Goal: Check status

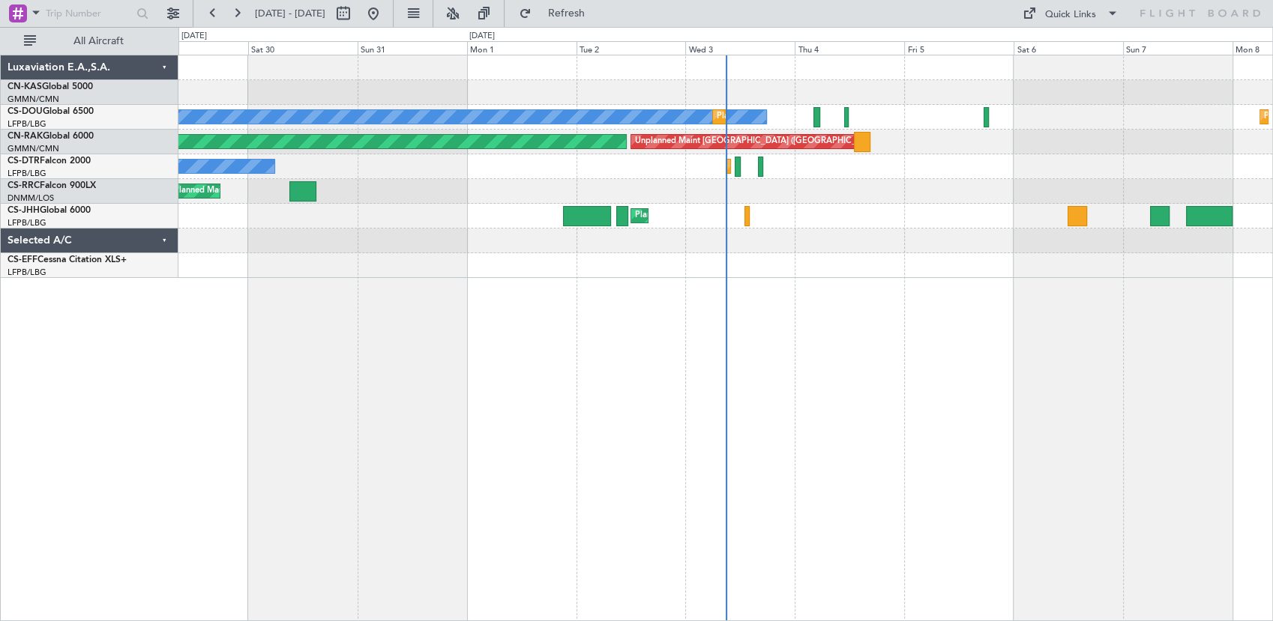
click at [887, 357] on div "Planned Maint [GEOGRAPHIC_DATA] ([GEOGRAPHIC_DATA]) Planned Maint [GEOGRAPHIC_D…" at bounding box center [725, 338] width 1094 height 567
click at [660, 249] on div at bounding box center [725, 241] width 1094 height 25
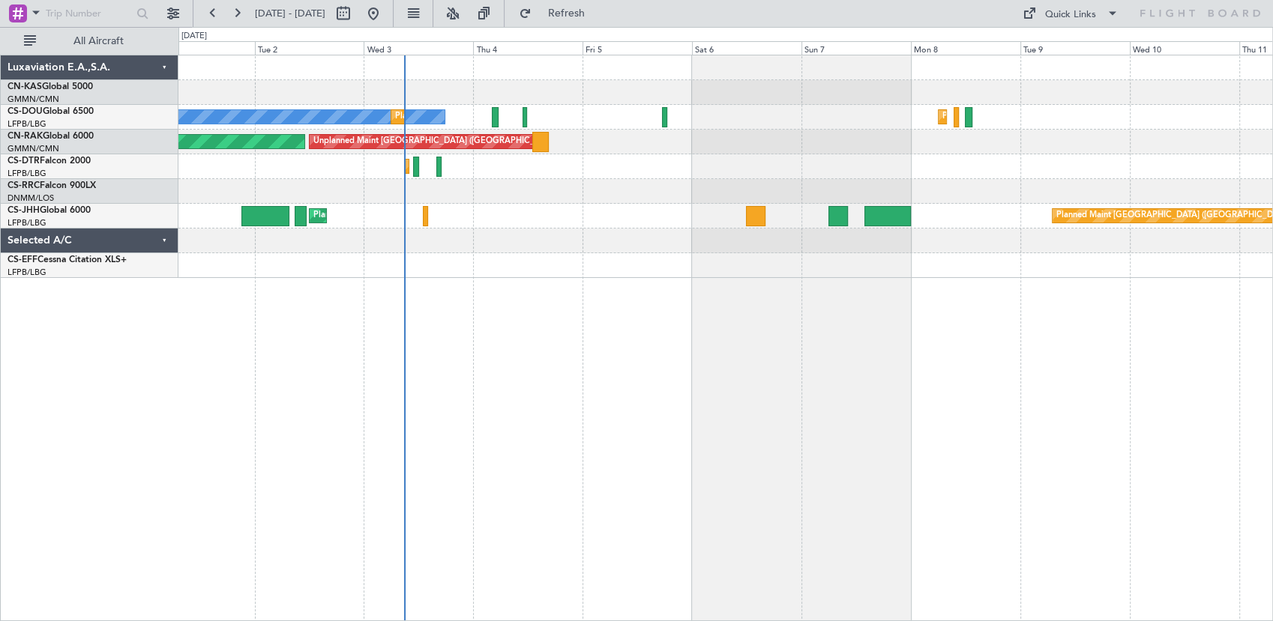
click at [798, 404] on div "Planned Maint [GEOGRAPHIC_DATA] ([GEOGRAPHIC_DATA]) No Crew Planned Maint [GEOG…" at bounding box center [725, 338] width 1094 height 567
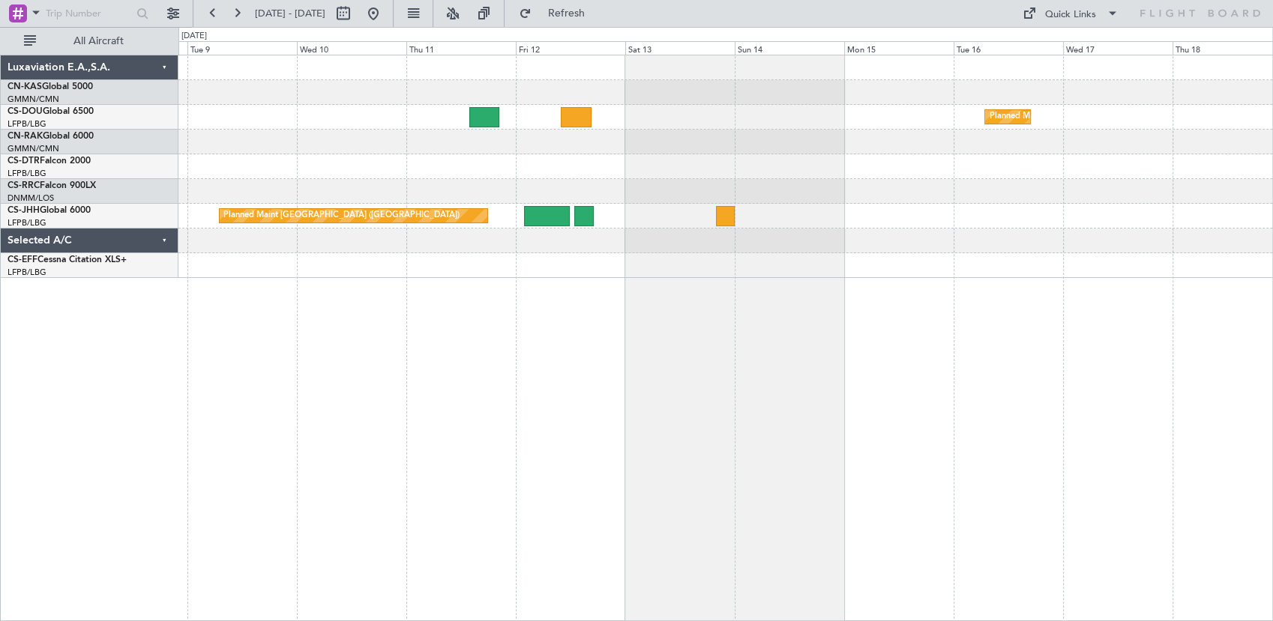
click at [193, 419] on div "Planned Maint [GEOGRAPHIC_DATA] ([GEOGRAPHIC_DATA]) Planned Maint [GEOGRAPHIC_D…" at bounding box center [725, 338] width 1094 height 567
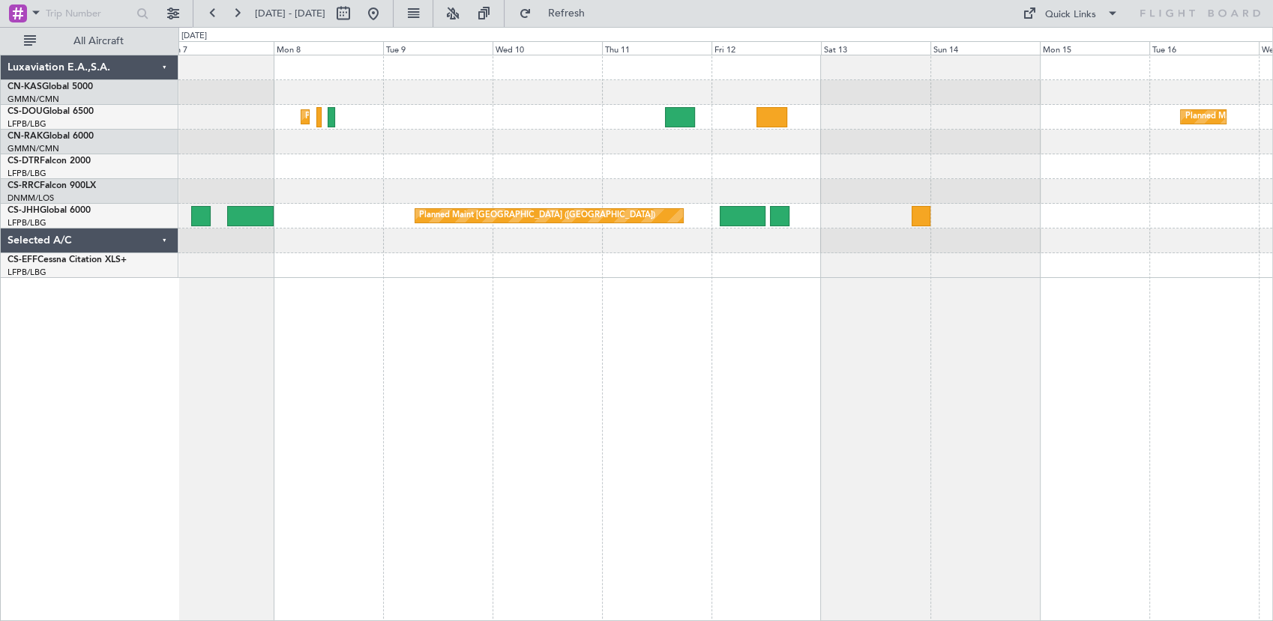
click at [677, 299] on div "Planned Maint [GEOGRAPHIC_DATA] ([GEOGRAPHIC_DATA]) Planned Maint [GEOGRAPHIC_D…" at bounding box center [725, 338] width 1094 height 567
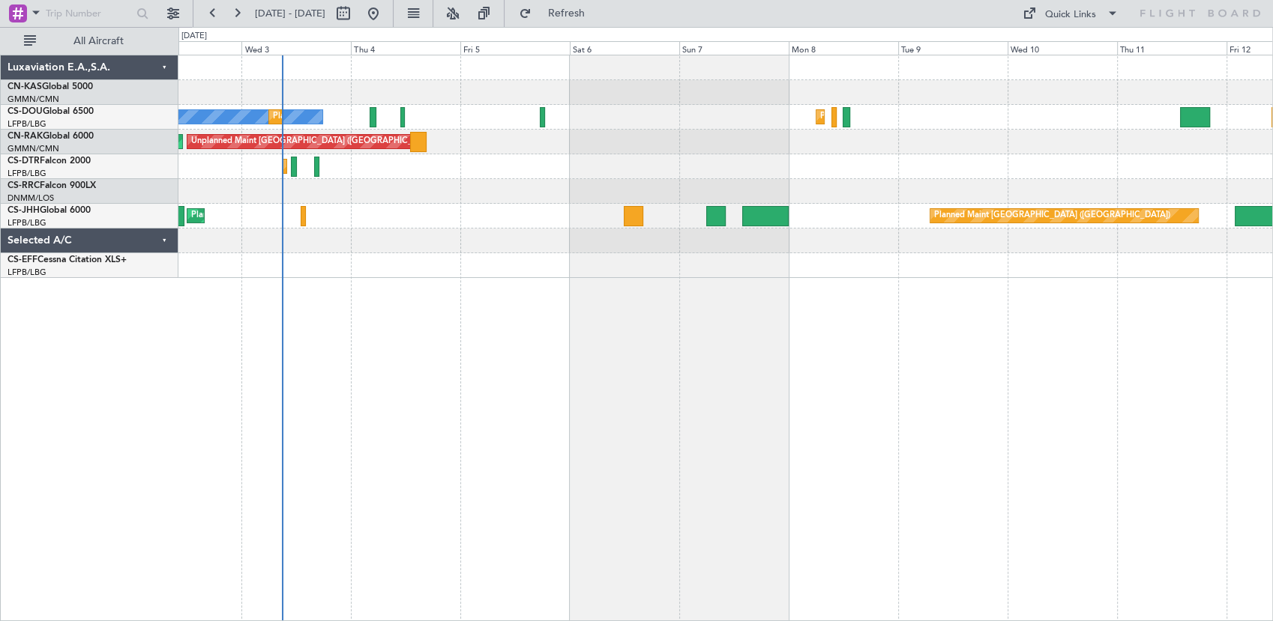
click at [963, 354] on div "Planned Maint [GEOGRAPHIC_DATA] ([GEOGRAPHIC_DATA]) No Crew Planned Maint [GEOG…" at bounding box center [725, 338] width 1094 height 567
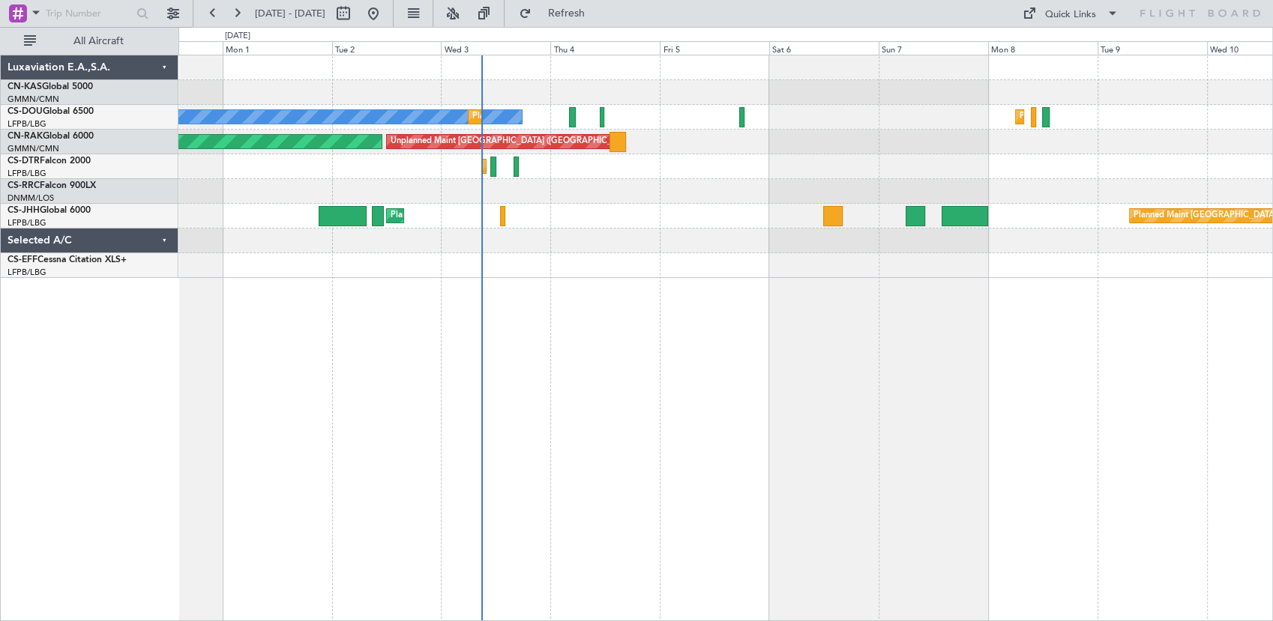
click at [702, 382] on div "Planned Maint [GEOGRAPHIC_DATA] ([GEOGRAPHIC_DATA]) No Crew Planned Maint [GEOG…" at bounding box center [725, 338] width 1094 height 567
